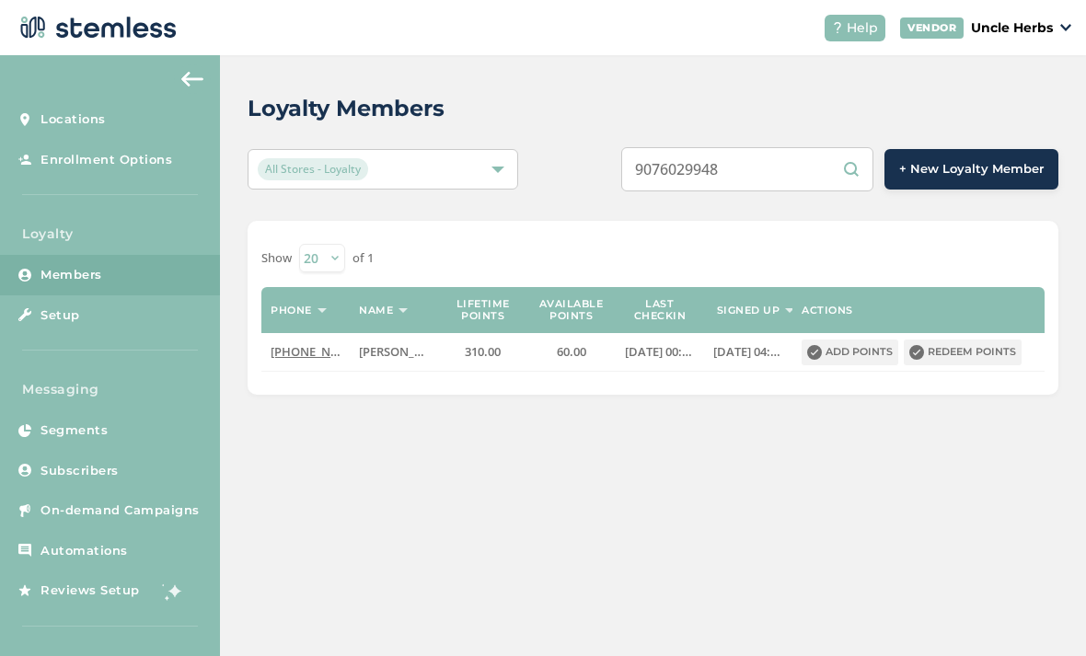
click at [731, 170] on input "9076029948" at bounding box center [747, 169] width 252 height 44
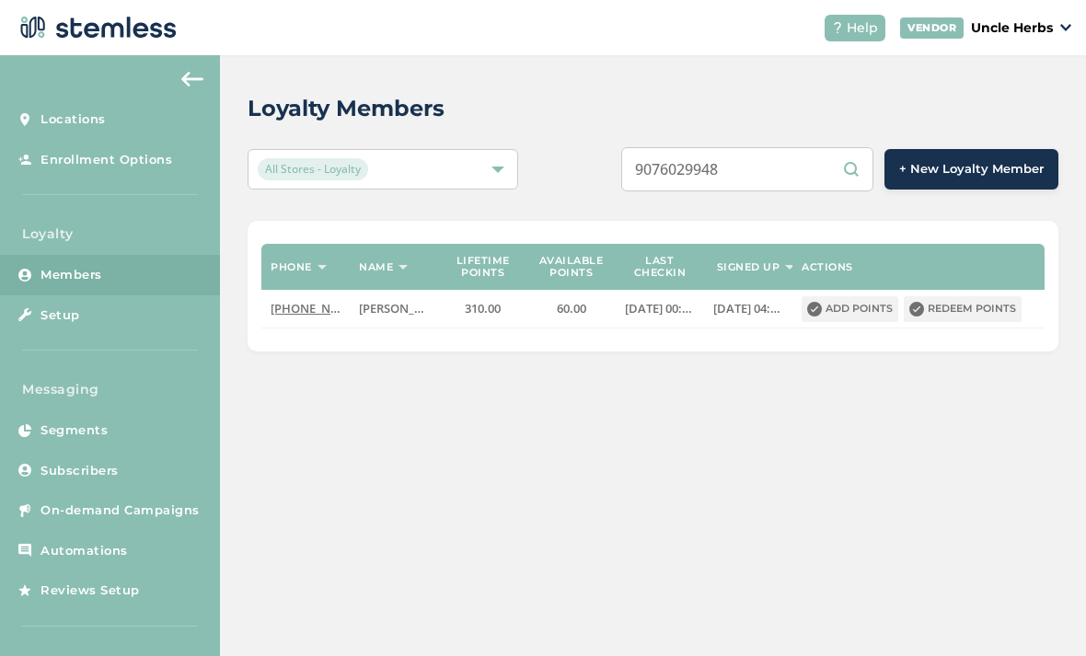
click at [737, 167] on input "9076029948" at bounding box center [747, 169] width 252 height 44
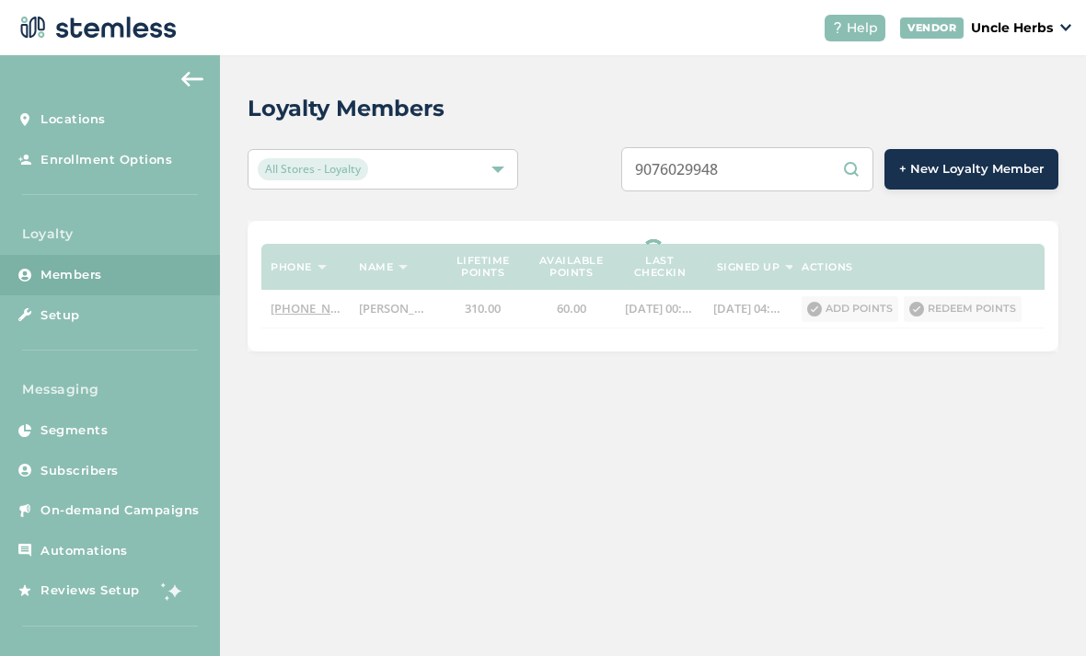
type input "9076029948"
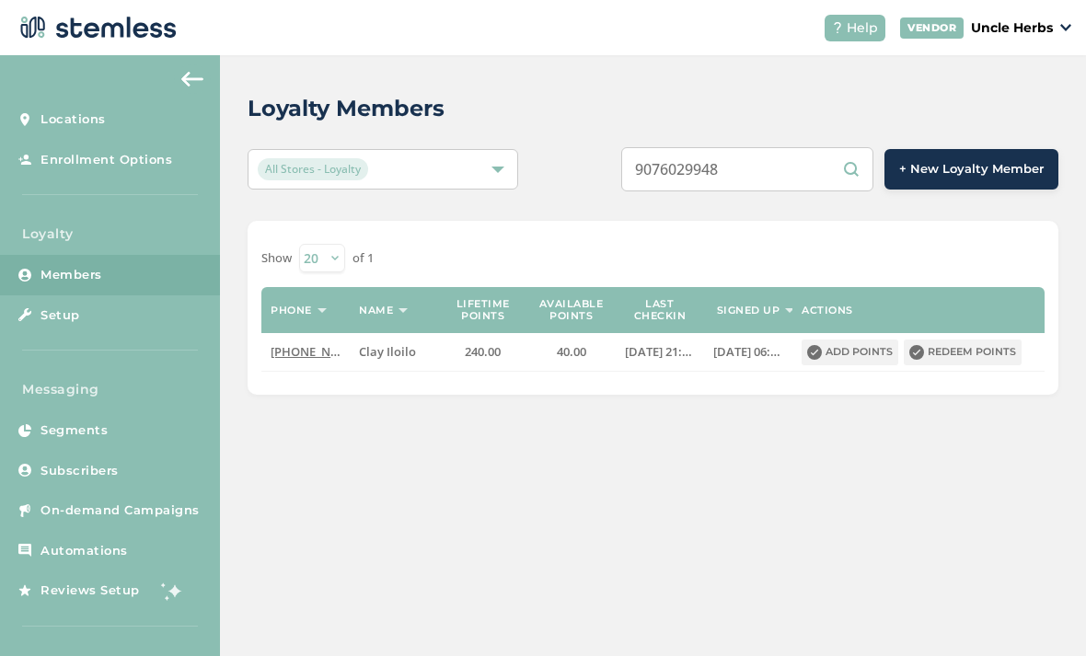
click at [796, 167] on input "9076029948" at bounding box center [747, 169] width 252 height 44
click at [797, 177] on input "9076029948" at bounding box center [747, 169] width 252 height 44
click at [796, 181] on input "9076029948" at bounding box center [747, 169] width 252 height 44
click at [740, 177] on input "text" at bounding box center [747, 169] width 252 height 44
click at [746, 174] on input "text" at bounding box center [747, 169] width 252 height 44
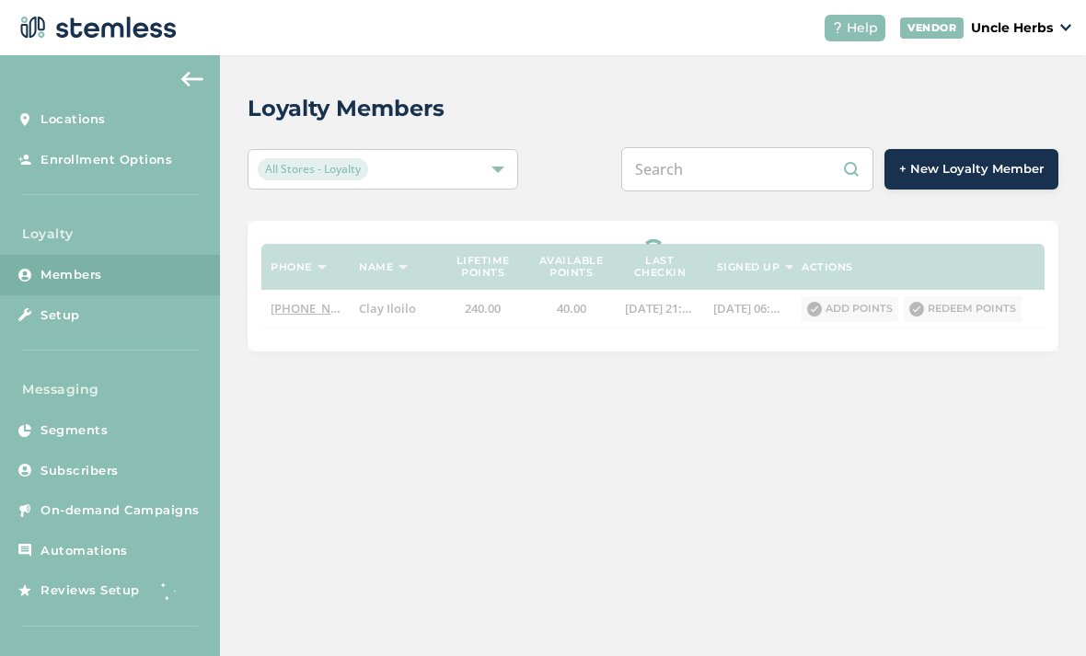
paste input "9077441518"
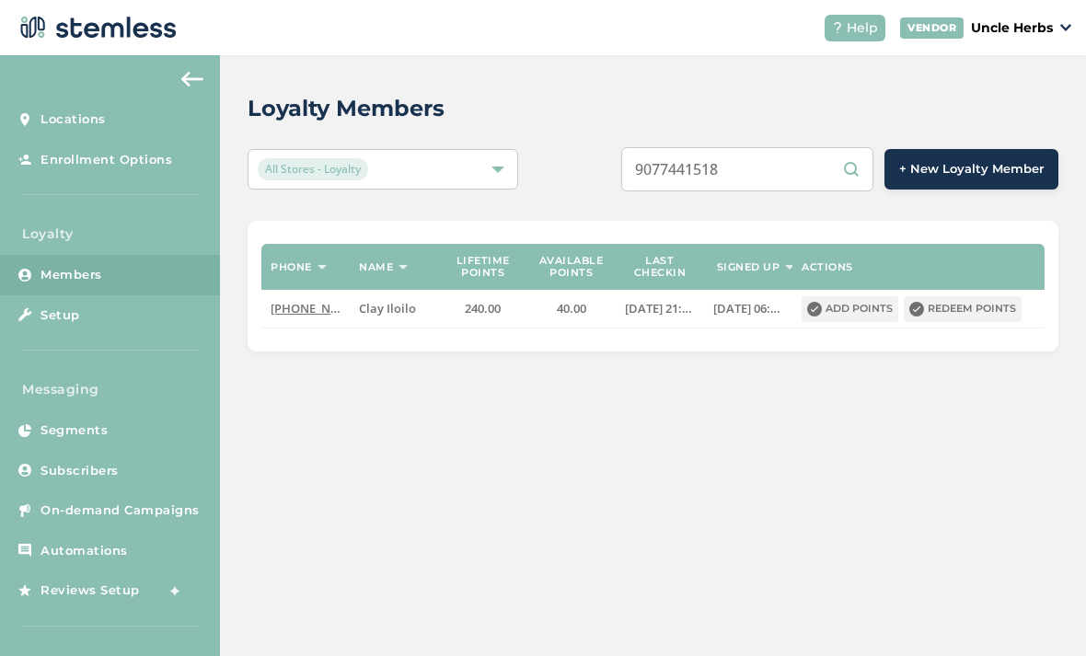
type input "9077441518"
click at [800, 172] on input "9077441518" at bounding box center [747, 169] width 252 height 44
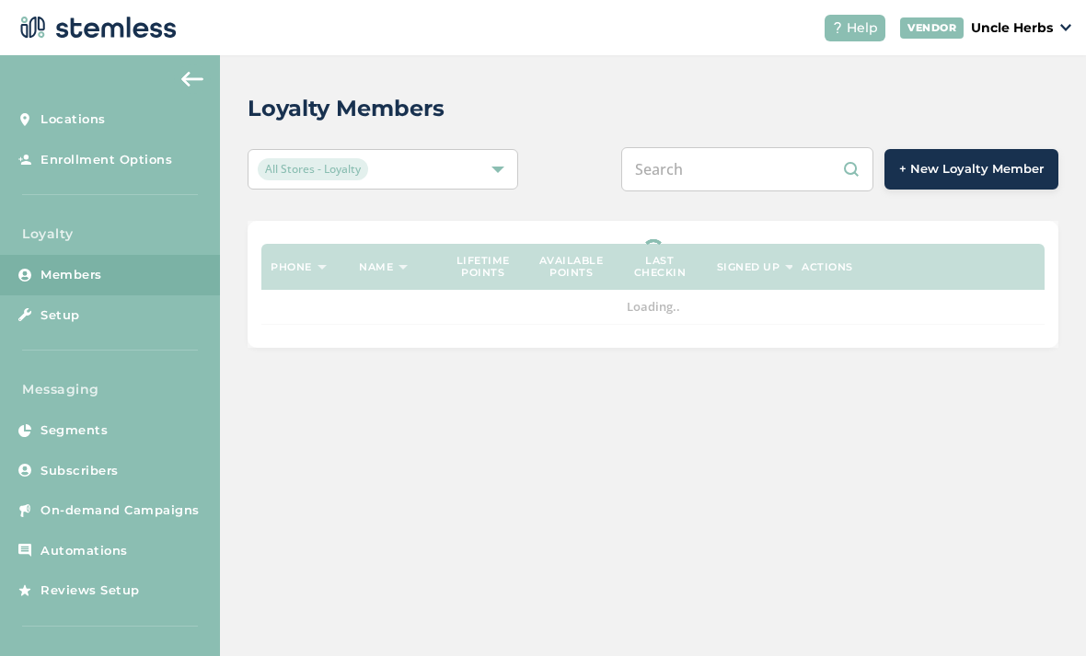
click at [746, 180] on input "text" at bounding box center [747, 169] width 252 height 44
click at [743, 174] on input "text" at bounding box center [747, 169] width 252 height 44
click at [750, 175] on input "text" at bounding box center [747, 169] width 252 height 44
paste input "9077441518"
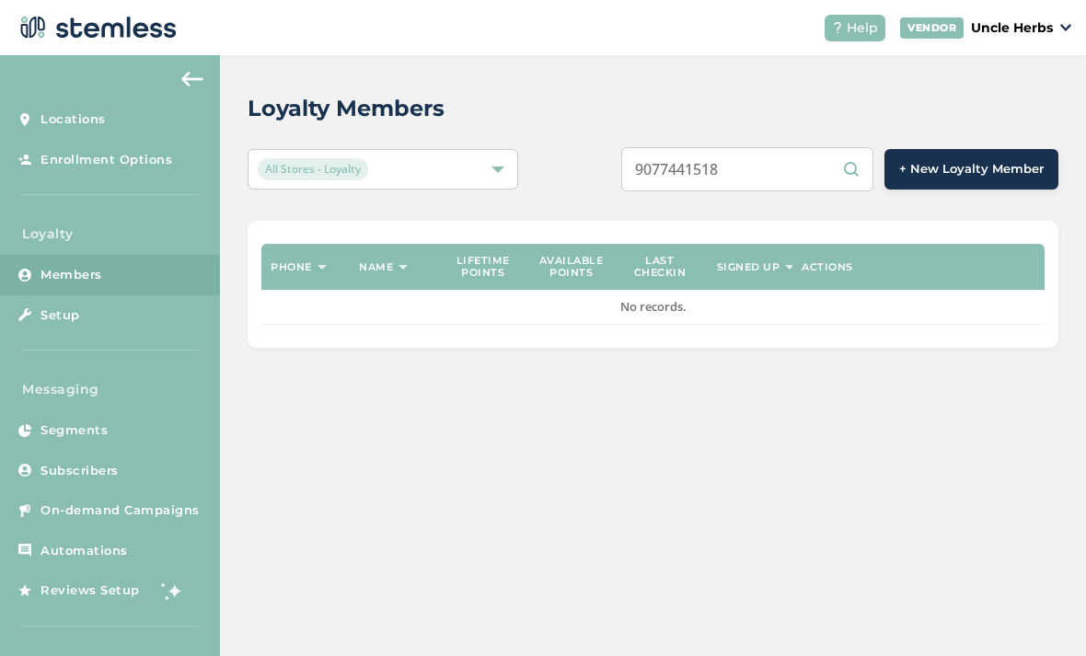
click at [792, 180] on input "9077441518" at bounding box center [747, 169] width 252 height 44
click at [784, 180] on input "9077441518" at bounding box center [747, 169] width 252 height 44
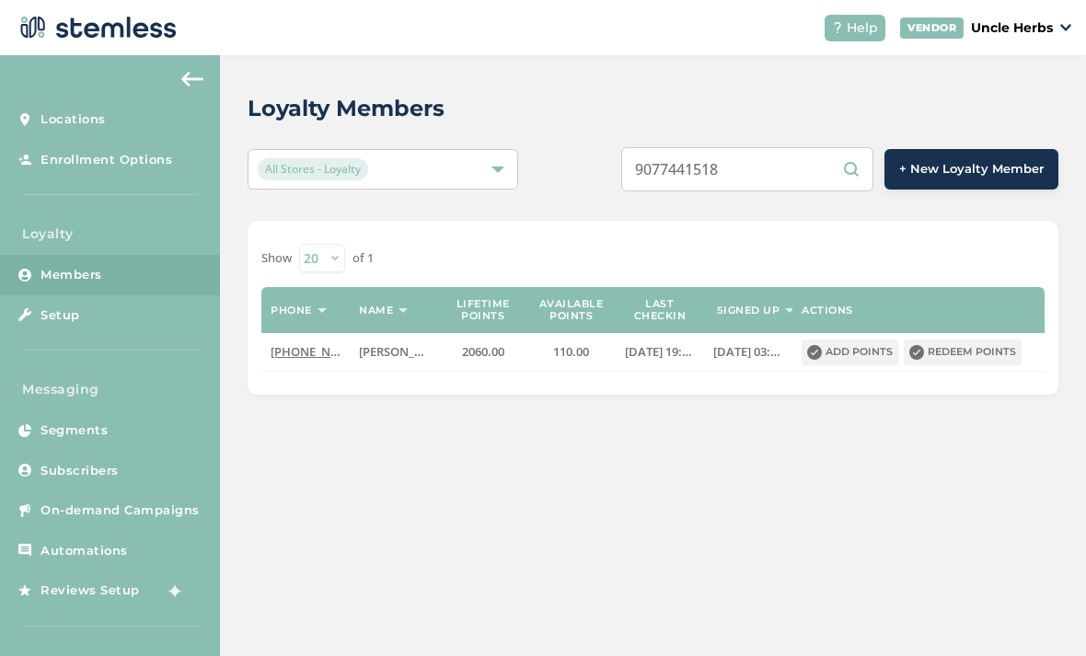
click at [777, 182] on input "9077441518" at bounding box center [747, 169] width 252 height 44
click at [781, 178] on input "9077441518" at bounding box center [747, 169] width 252 height 44
type input "9072401613"
click at [742, 180] on input "9072401613" at bounding box center [747, 169] width 252 height 44
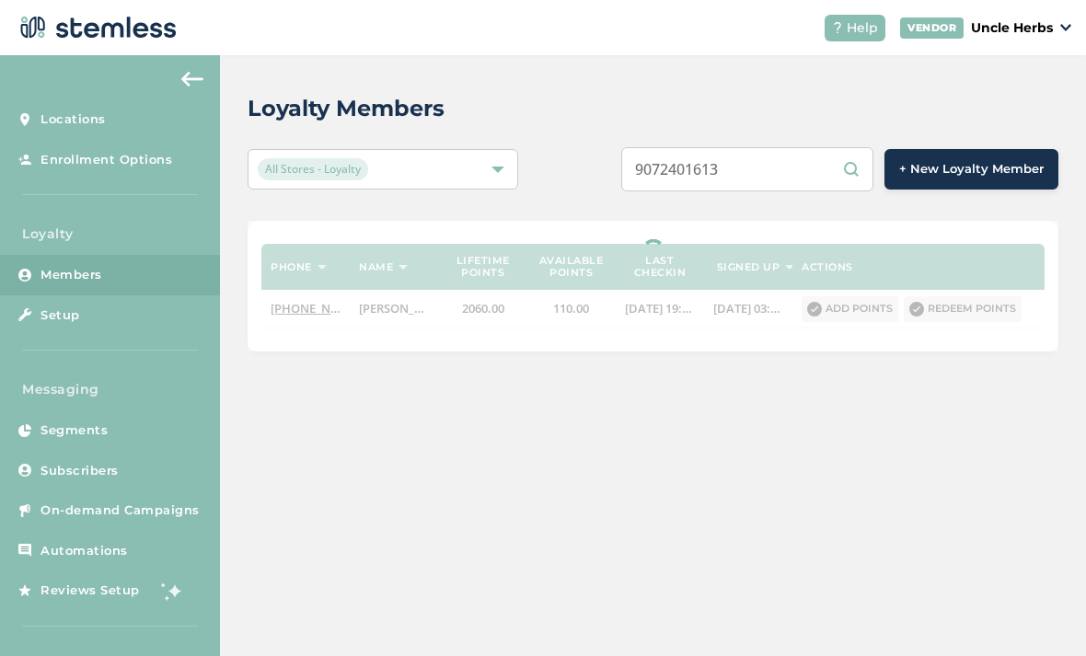
click at [745, 177] on input "9072401613" at bounding box center [747, 169] width 252 height 44
